Goal: Information Seeking & Learning: Learn about a topic

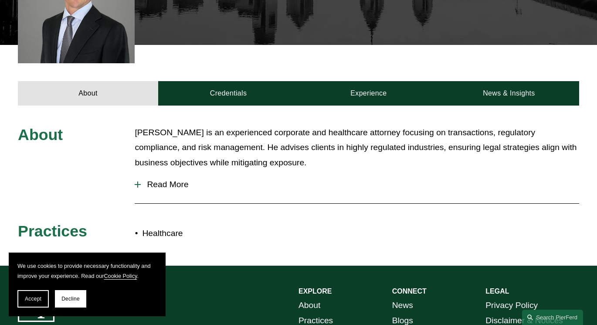
scroll to position [281, 0]
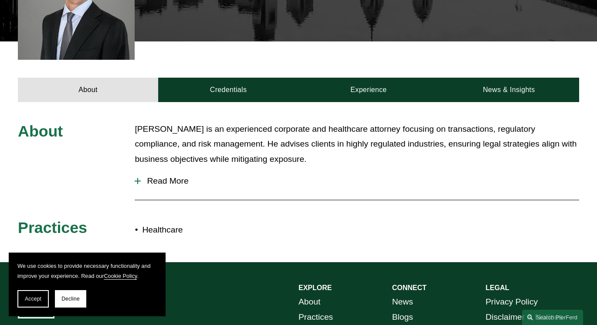
click at [166, 180] on span "Read More" at bounding box center [360, 181] width 438 height 10
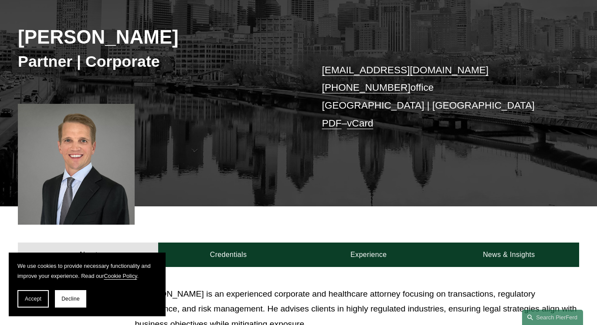
scroll to position [0, 0]
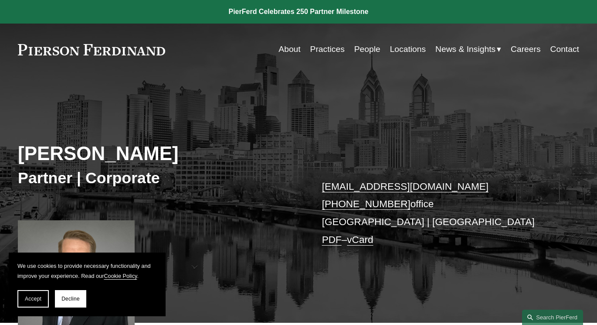
click at [317, 51] on link "Practices" at bounding box center [327, 49] width 34 height 17
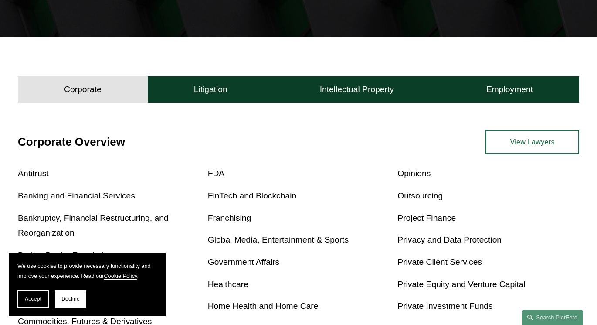
scroll to position [207, 0]
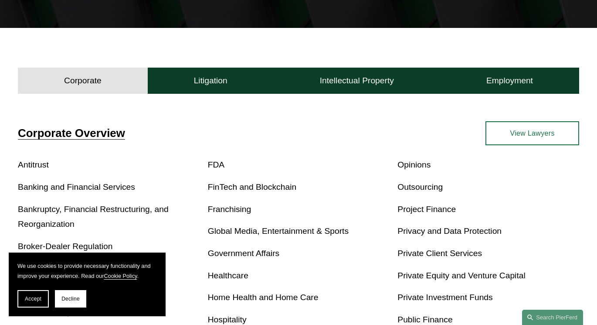
click at [229, 278] on link "Healthcare" at bounding box center [228, 275] width 41 height 9
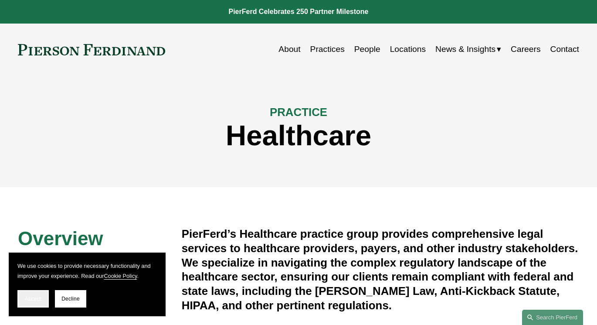
click at [34, 295] on button "Accept" at bounding box center [32, 298] width 31 height 17
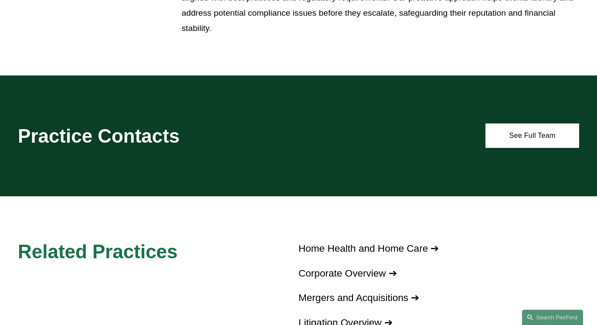
scroll to position [495, 0]
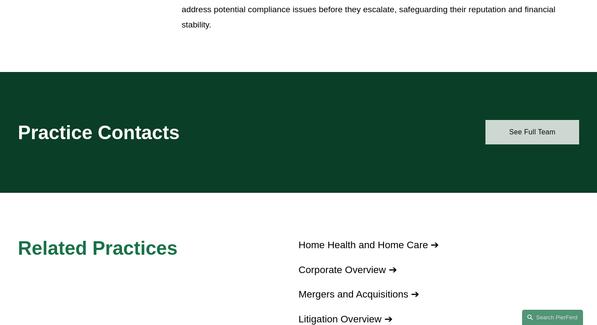
click at [532, 137] on link "See Full Team" at bounding box center [533, 132] width 94 height 24
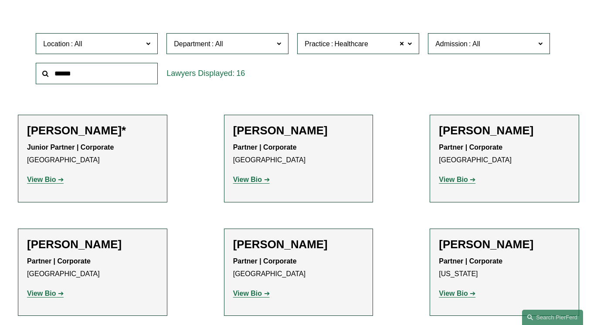
scroll to position [252, 0]
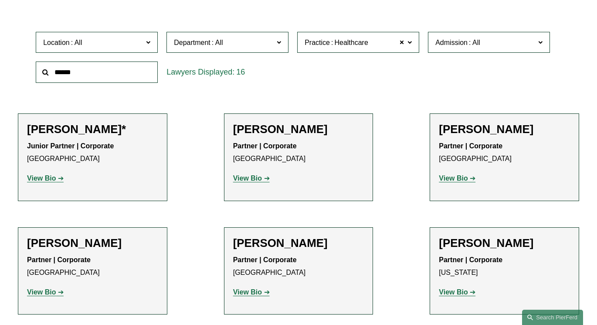
click at [54, 175] on strong "View Bio" at bounding box center [41, 177] width 29 height 7
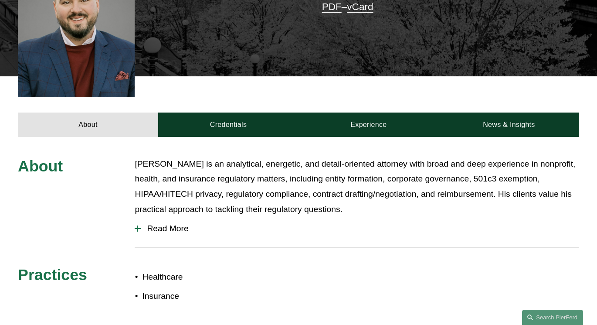
scroll to position [264, 0]
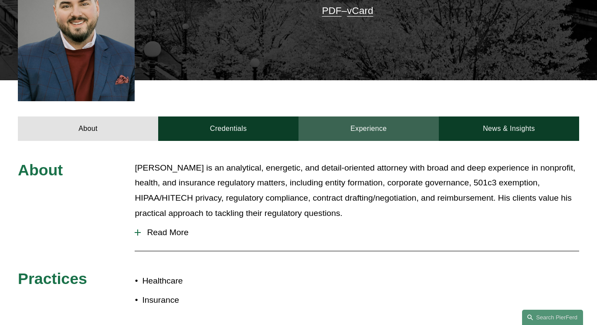
click at [393, 117] on link "Experience" at bounding box center [369, 128] width 140 height 24
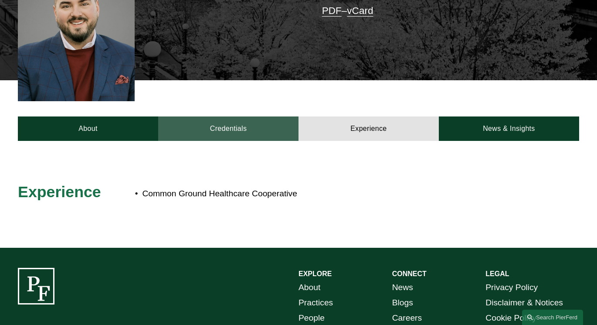
click at [267, 116] on link "Credentials" at bounding box center [228, 128] width 140 height 24
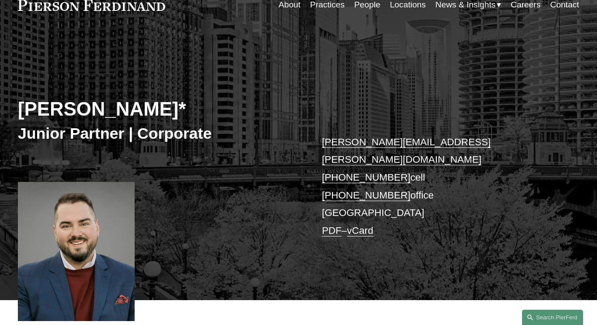
scroll to position [44, 0]
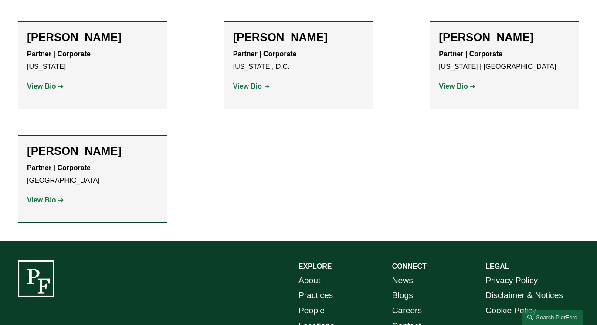
scroll to position [832, 0]
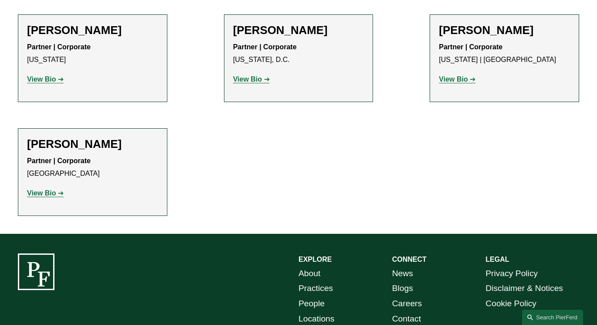
click at [41, 189] on strong "View Bio" at bounding box center [41, 192] width 29 height 7
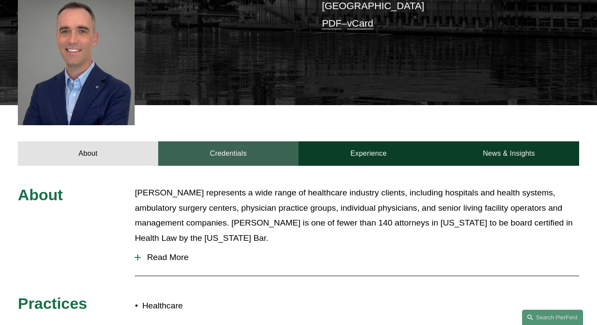
scroll to position [205, 0]
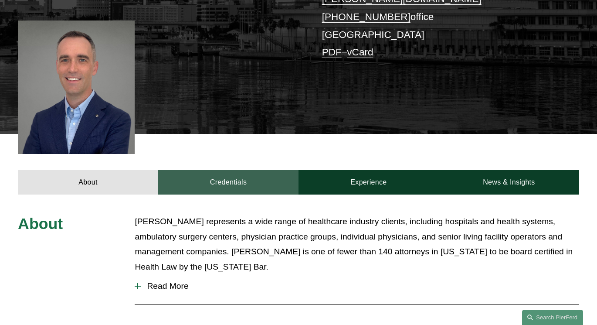
click at [237, 170] on link "Credentials" at bounding box center [228, 182] width 140 height 24
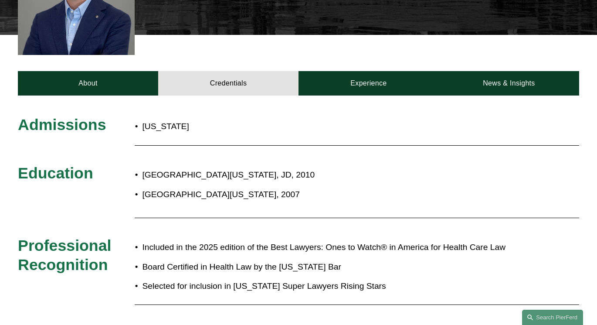
scroll to position [302, 0]
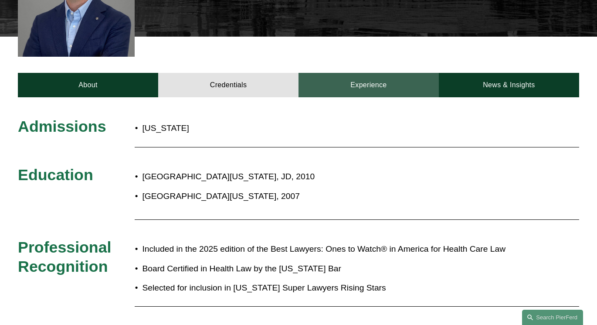
click at [357, 75] on link "Experience" at bounding box center [369, 85] width 140 height 24
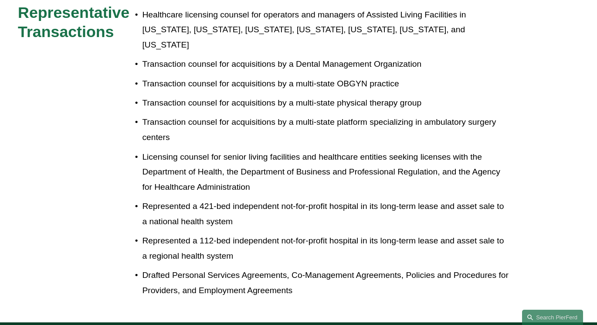
scroll to position [490, 0]
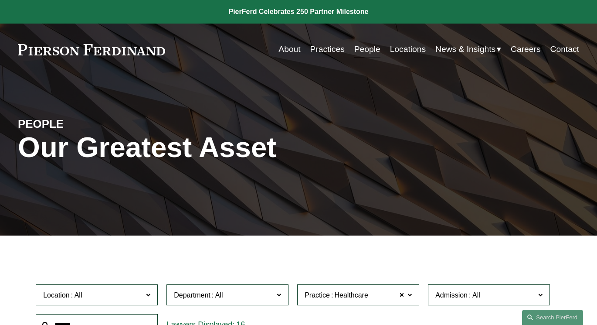
scroll to position [832, 0]
